Goal: Check status: Check status

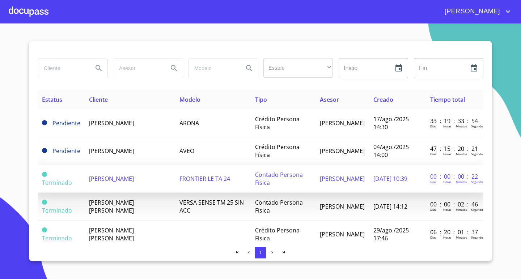
click at [124, 181] on span "[PERSON_NAME]" at bounding box center [111, 179] width 45 height 8
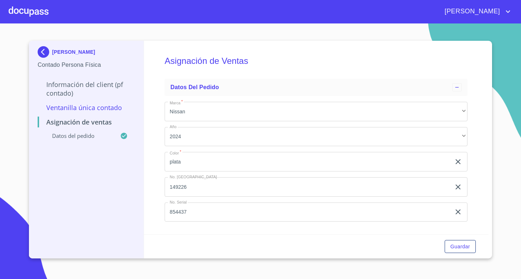
click at [42, 13] on div at bounding box center [29, 11] width 40 height 23
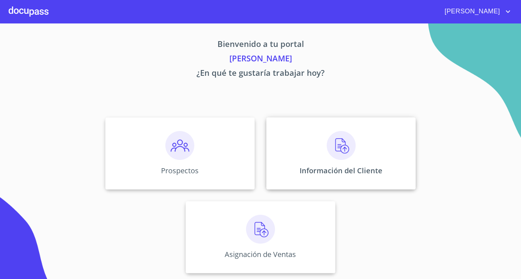
click at [345, 150] on img at bounding box center [340, 145] width 29 height 29
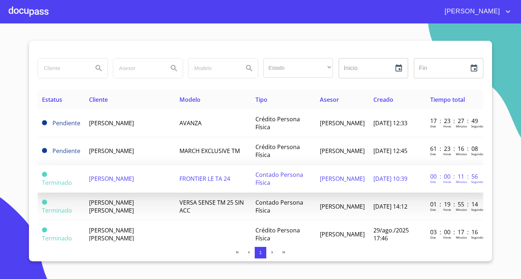
click at [128, 176] on span "[PERSON_NAME]" at bounding box center [111, 179] width 45 height 8
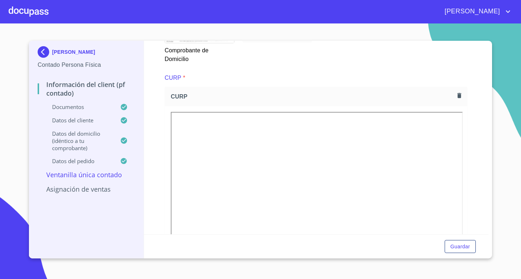
scroll to position [578, 0]
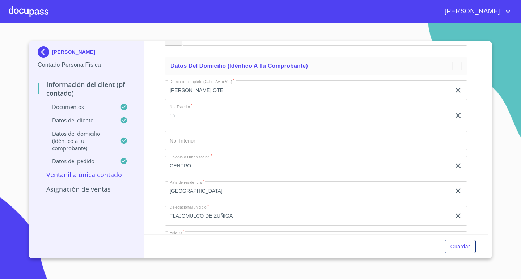
scroll to position [1572, 0]
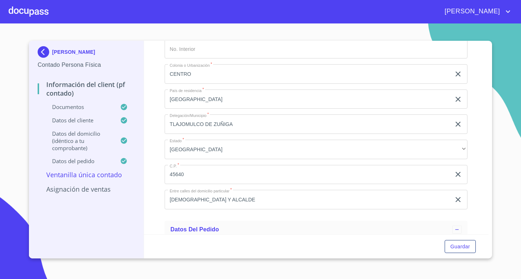
click at [24, 10] on div at bounding box center [29, 11] width 40 height 23
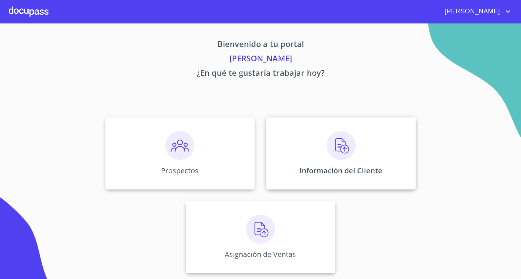
click at [316, 151] on div "Información del Cliente" at bounding box center [340, 154] width 149 height 72
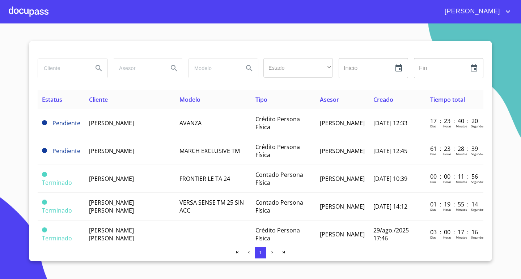
click at [75, 67] on input "search" at bounding box center [62, 69] width 49 height 20
type input "[PERSON_NAME]"
click at [98, 67] on icon "Search" at bounding box center [98, 68] width 9 height 9
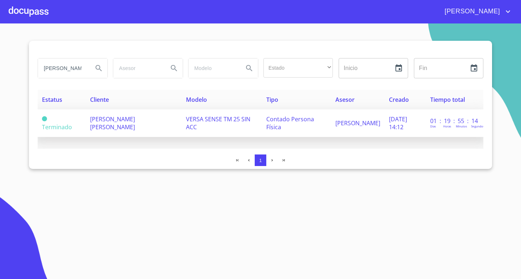
click at [134, 114] on td "[PERSON_NAME] [PERSON_NAME]" at bounding box center [133, 124] width 95 height 28
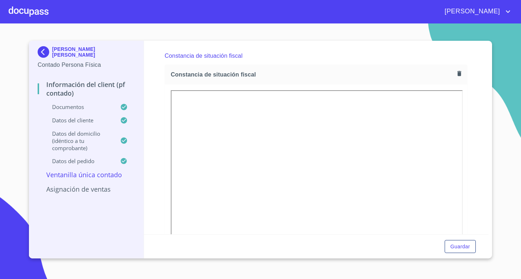
scroll to position [1049, 0]
